Goal: Information Seeking & Learning: Understand process/instructions

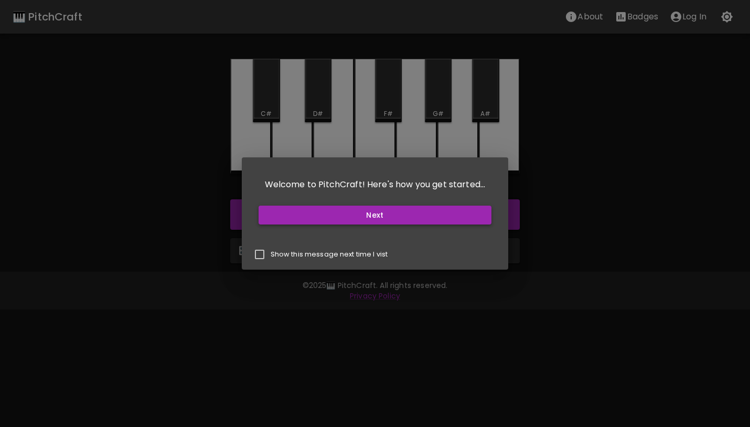
click at [361, 218] on button "Next" at bounding box center [375, 215] width 233 height 19
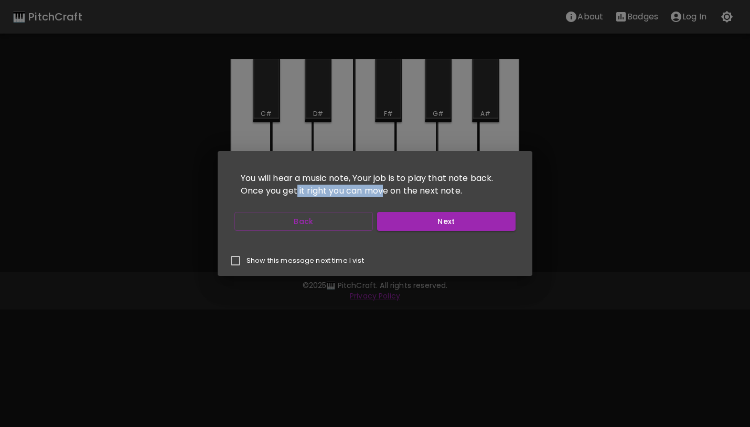
drag, startPoint x: 298, startPoint y: 185, endPoint x: 425, endPoint y: 190, distance: 127.5
click at [425, 190] on p "You will hear a music note, Your job is to play that note back. Once you get it…" at bounding box center [374, 185] width 289 height 46
drag, startPoint x: 425, startPoint y: 190, endPoint x: 422, endPoint y: 233, distance: 43.6
click at [422, 233] on div "Back Next" at bounding box center [374, 222] width 289 height 28
click at [424, 229] on button "Next" at bounding box center [446, 221] width 138 height 19
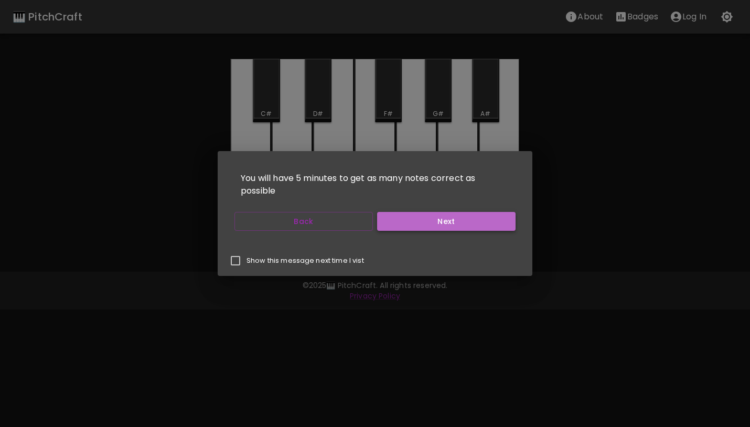
click at [426, 223] on button "Next" at bounding box center [446, 221] width 138 height 19
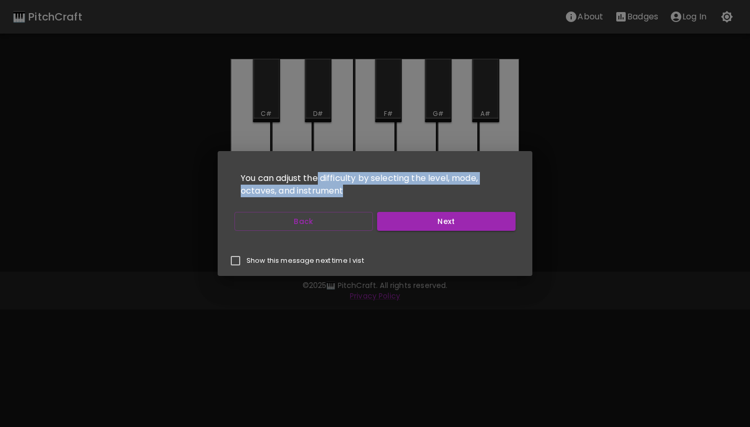
drag, startPoint x: 334, startPoint y: 180, endPoint x: 390, endPoint y: 191, distance: 57.2
click at [390, 191] on p "You can adjust the difficulty by selecting the level, mode, octaves, and instru…" at bounding box center [374, 185] width 289 height 46
click at [390, 192] on p "You can adjust the difficulty by selecting the level, mode, octaves, and instru…" at bounding box center [374, 185] width 289 height 46
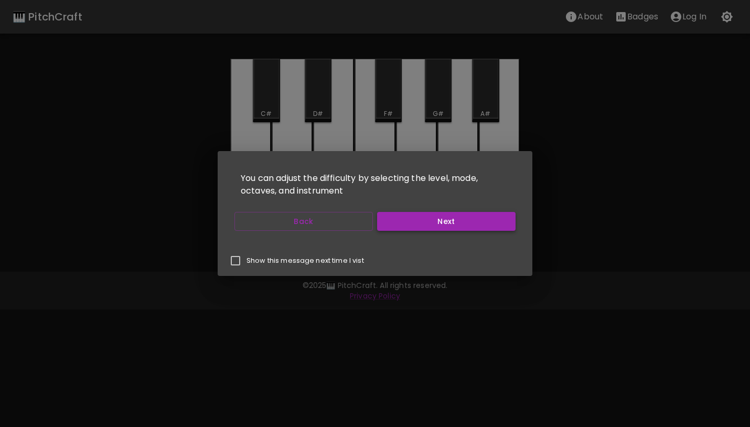
click at [402, 225] on button "Next" at bounding box center [446, 221] width 138 height 19
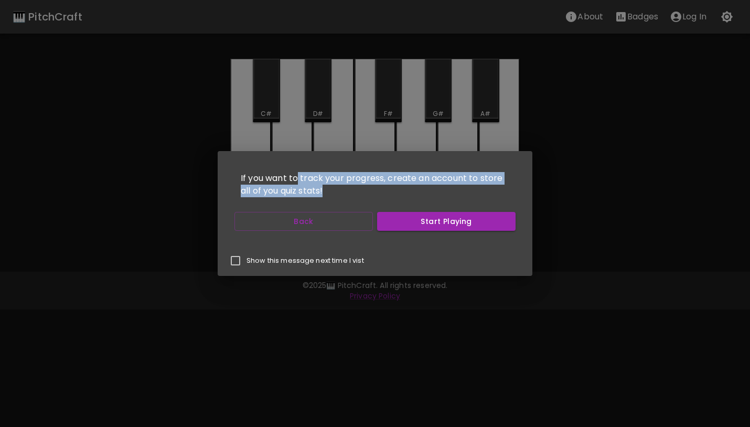
drag, startPoint x: 315, startPoint y: 178, endPoint x: 358, endPoint y: 191, distance: 45.0
click at [358, 191] on p "If you want to track your progress, create an account to store all of you quiz …" at bounding box center [374, 185] width 289 height 46
click at [359, 192] on p "If you want to track your progress, create an account to store all of you quiz …" at bounding box center [374, 185] width 289 height 46
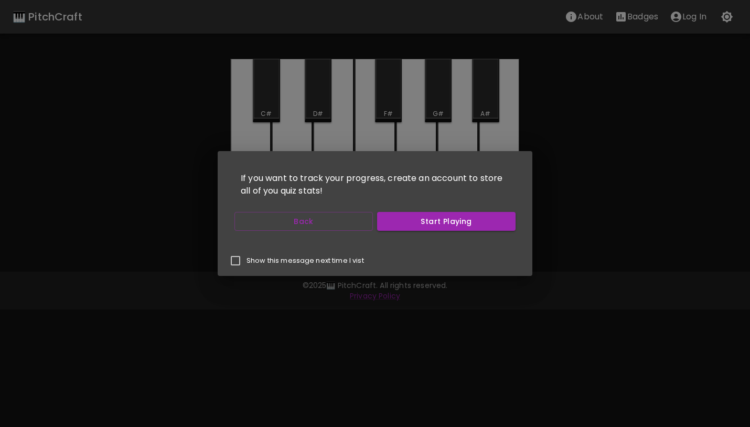
click at [407, 233] on div "Back Start Playing" at bounding box center [374, 222] width 289 height 28
click at [408, 230] on button "Start Playing" at bounding box center [446, 221] width 138 height 19
